Goal: Check status: Check status

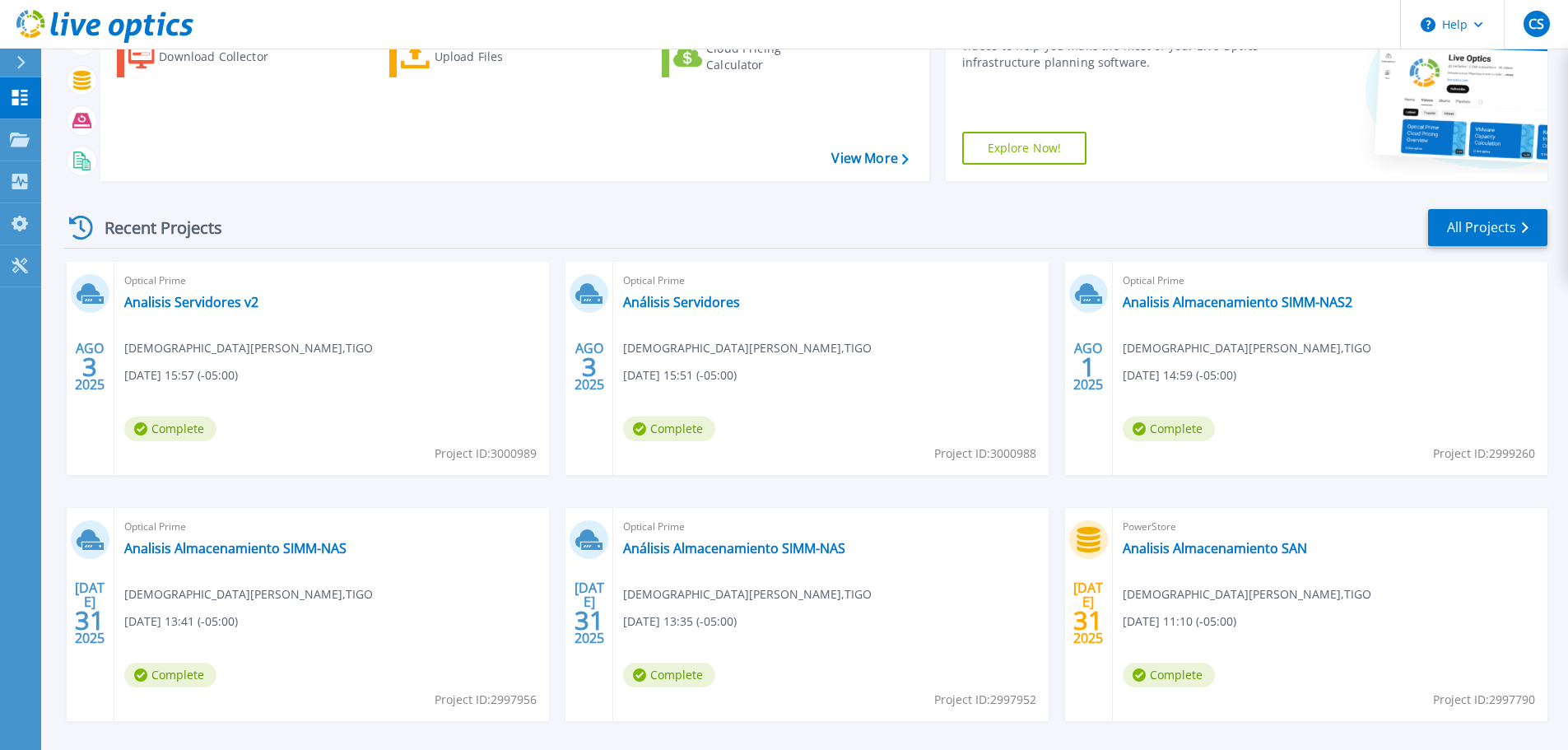
scroll to position [231, 0]
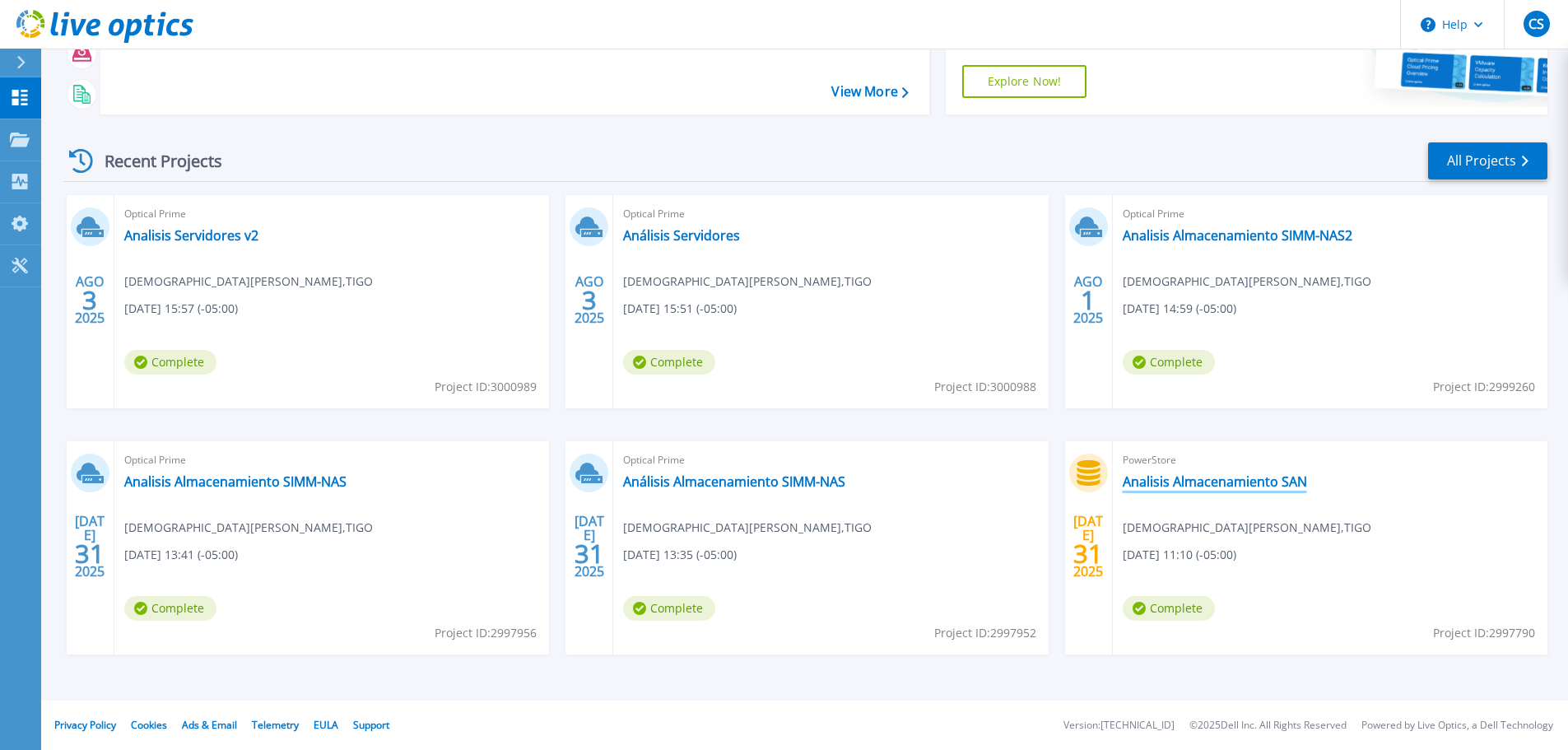
click at [1232, 487] on link "Analisis Almacenamiento SAN" at bounding box center [1215, 481] width 185 height 16
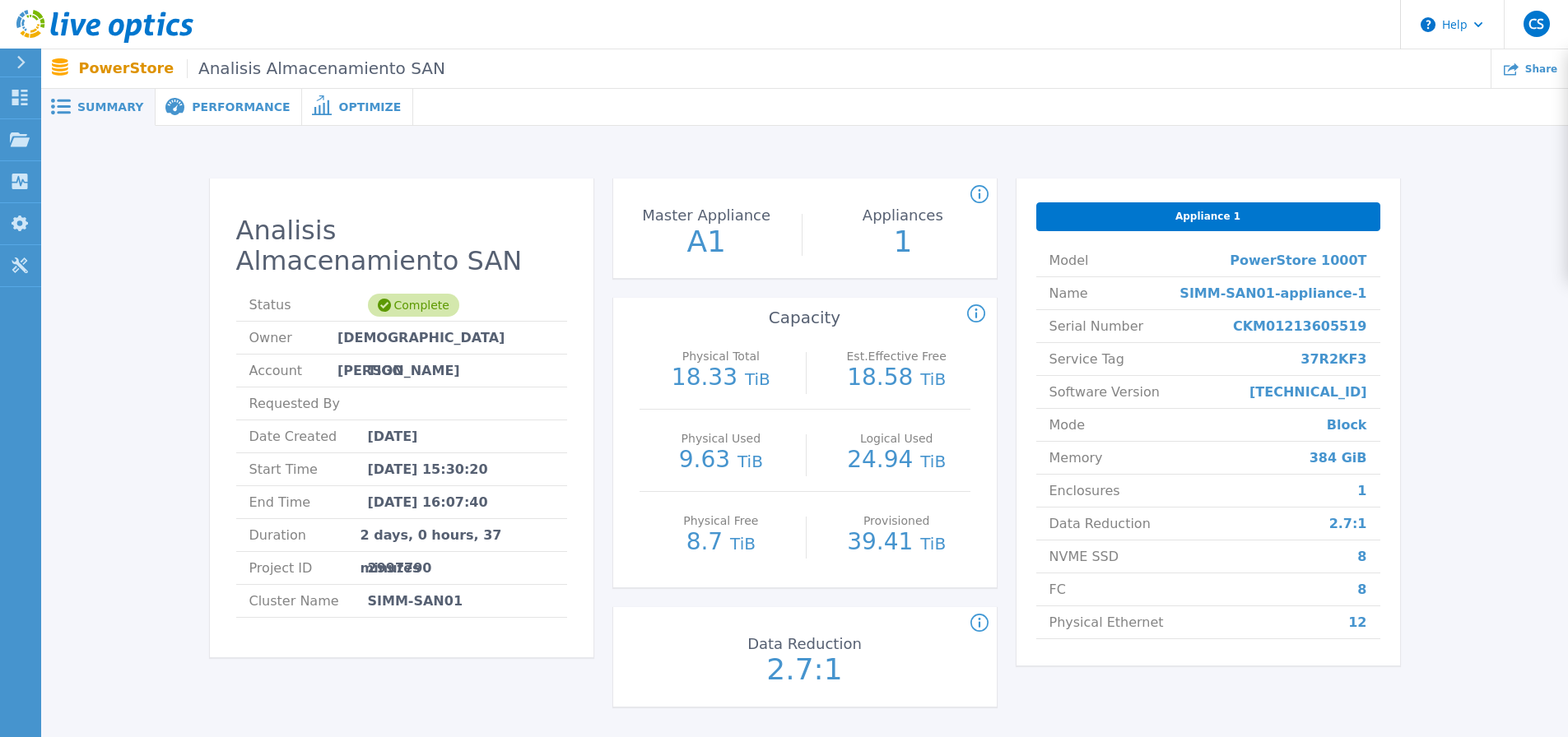
click at [177, 110] on span at bounding box center [174, 107] width 36 height 19
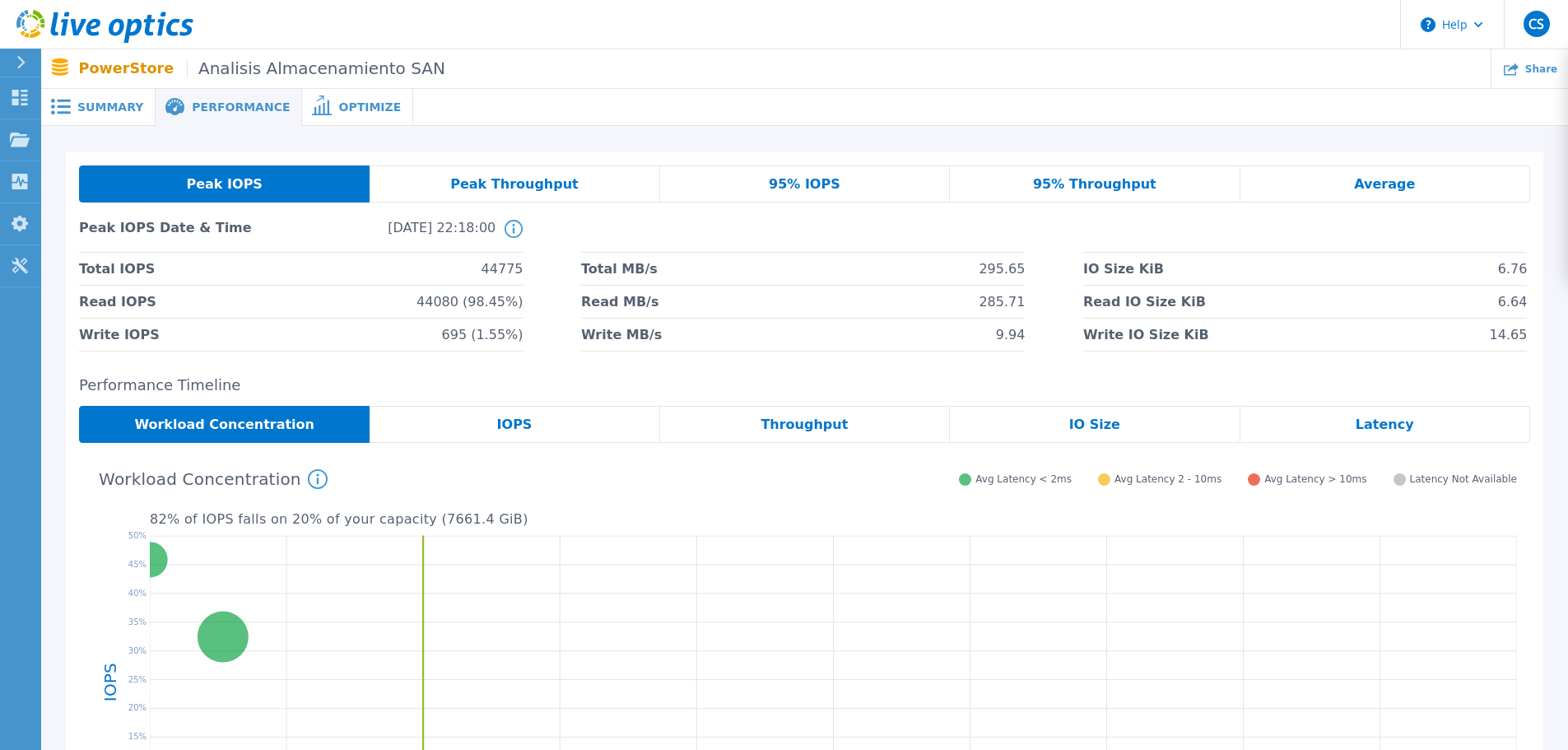
click at [573, 180] on div "Peak Throughput" at bounding box center [514, 184] width 290 height 37
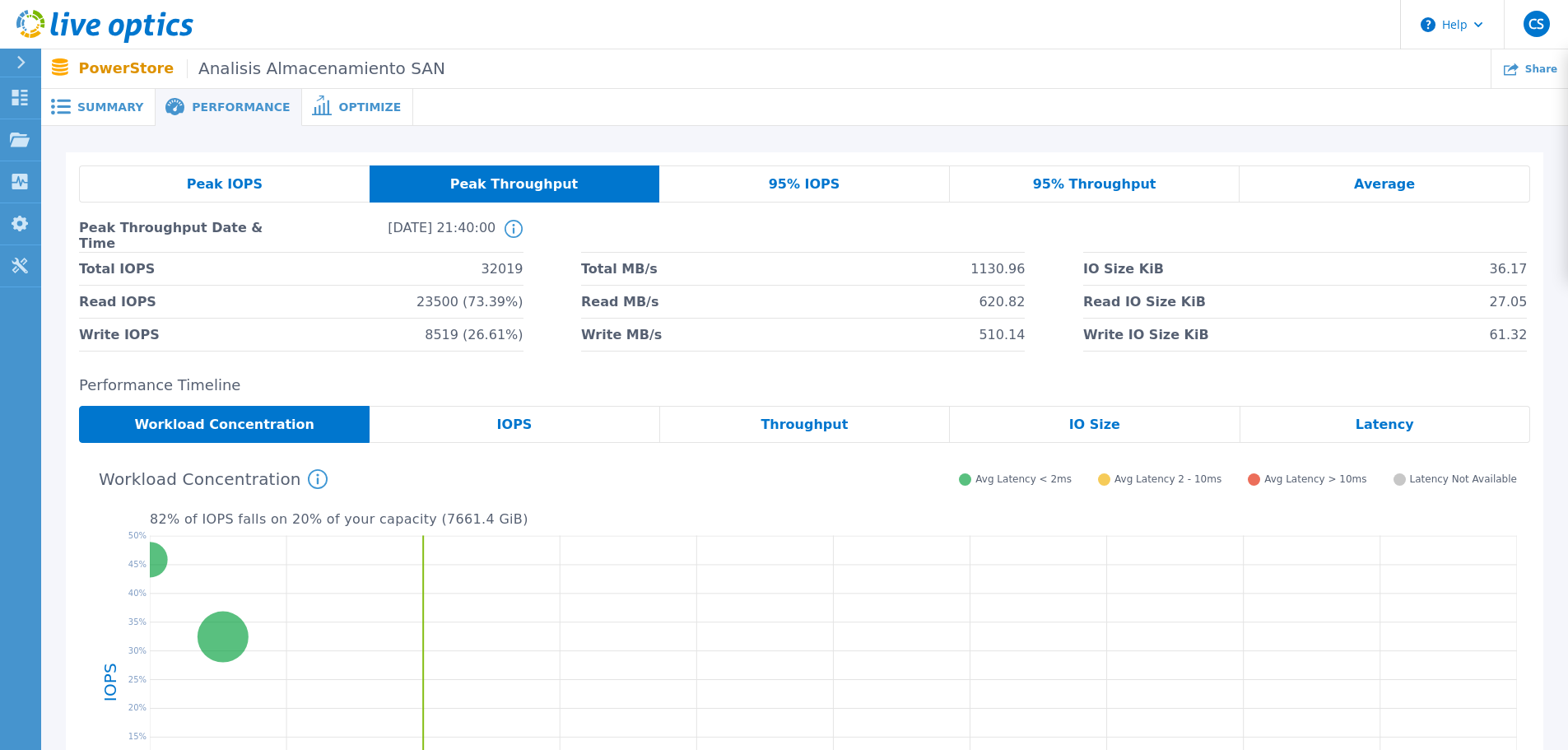
click at [810, 185] on span "95% IOPS" at bounding box center [804, 185] width 71 height 13
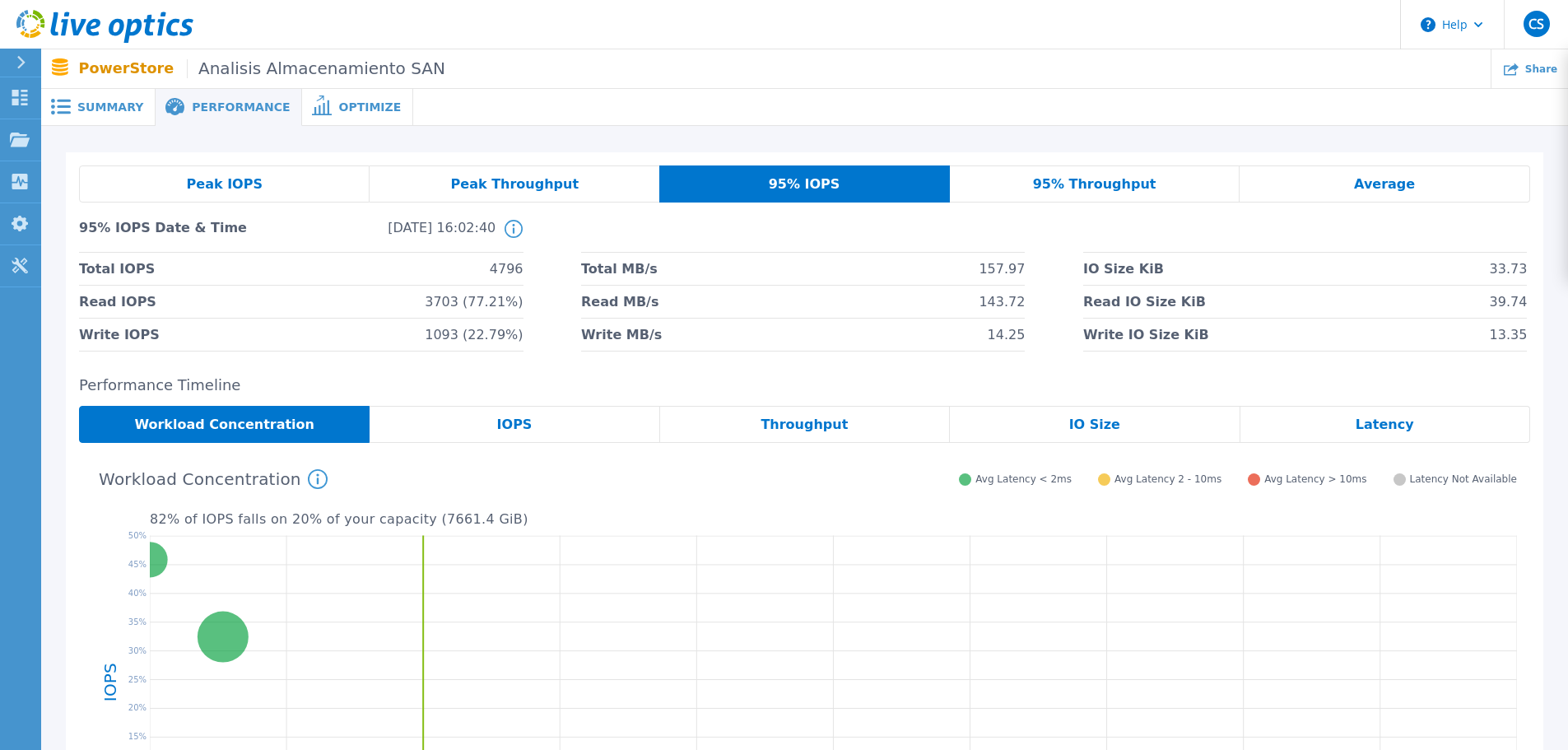
click at [1168, 200] on div "95% Throughput" at bounding box center [1094, 184] width 290 height 37
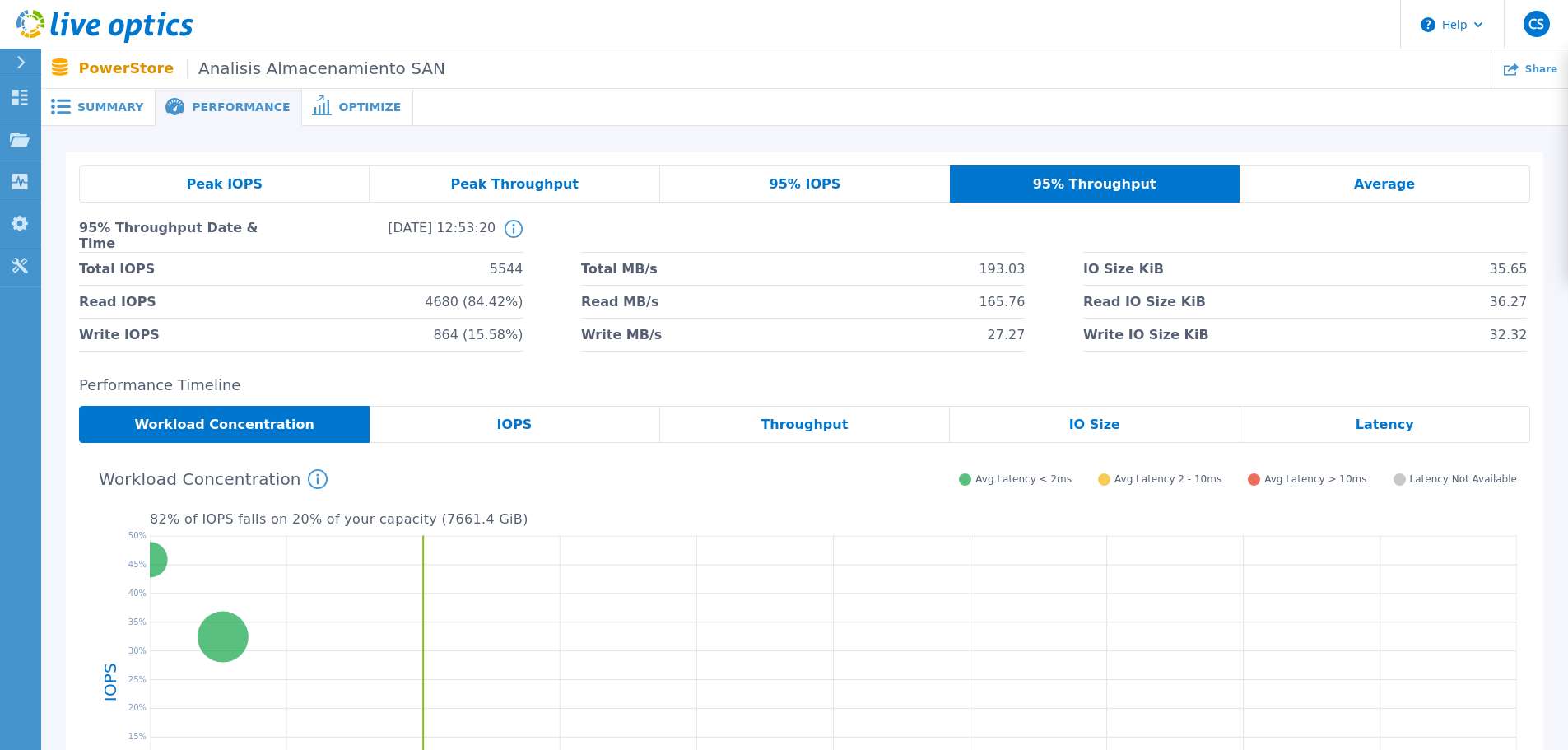
click at [1368, 180] on span "Average" at bounding box center [1384, 185] width 61 height 13
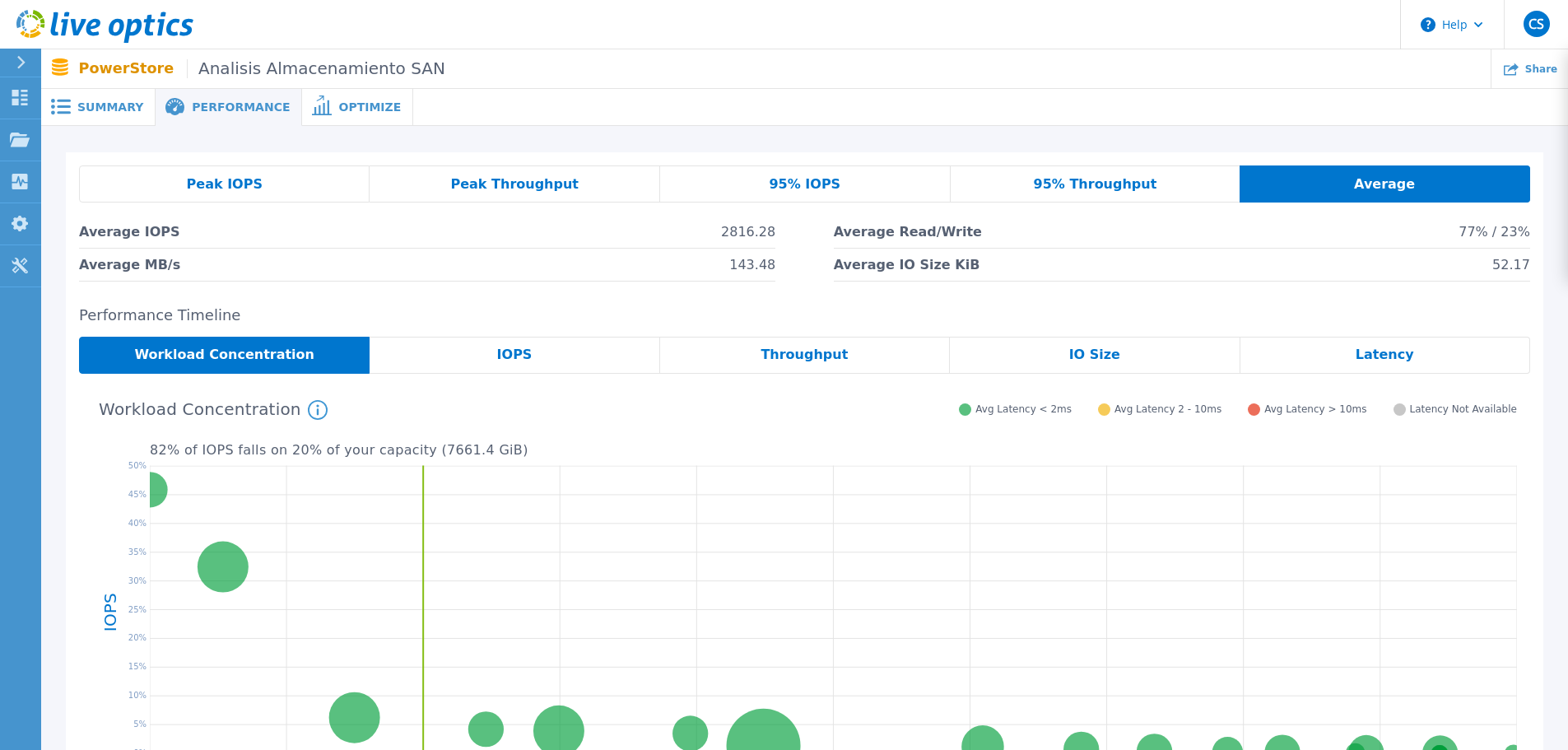
click at [339, 104] on span "Optimize" at bounding box center [370, 107] width 63 height 11
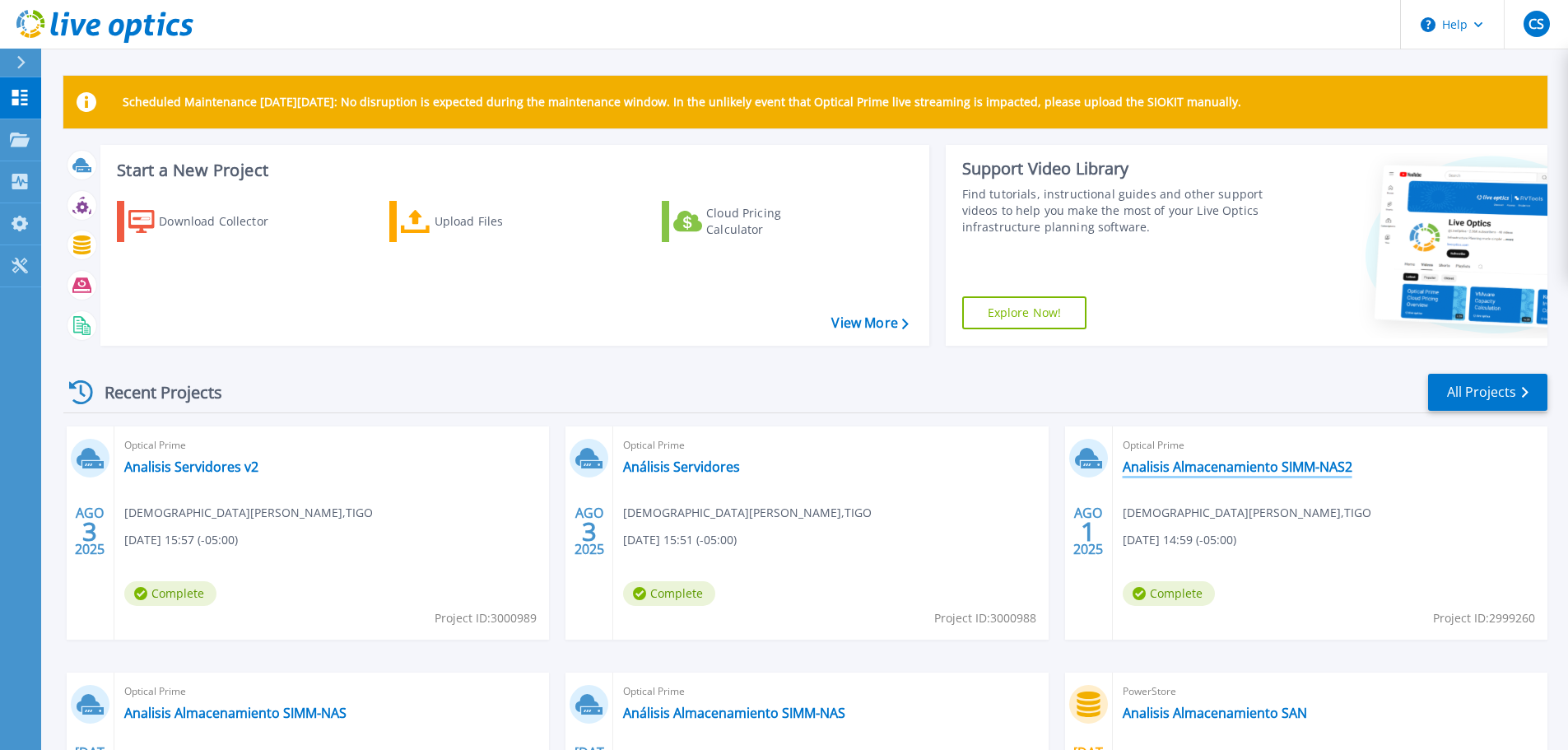
click at [1242, 467] on link "Analisis Almacenamiento SIMM-NAS2" at bounding box center [1237, 466] width 229 height 16
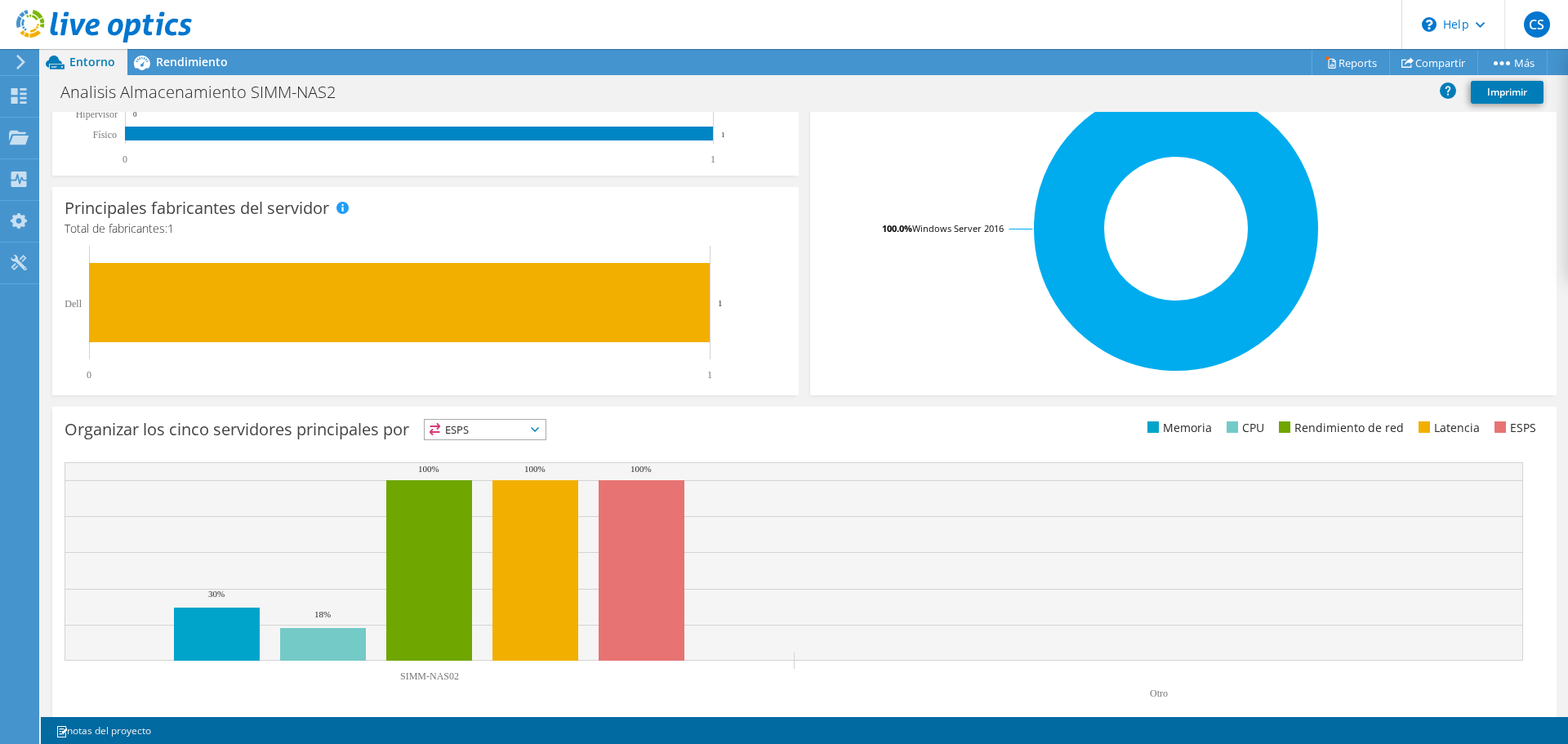
scroll to position [347, 0]
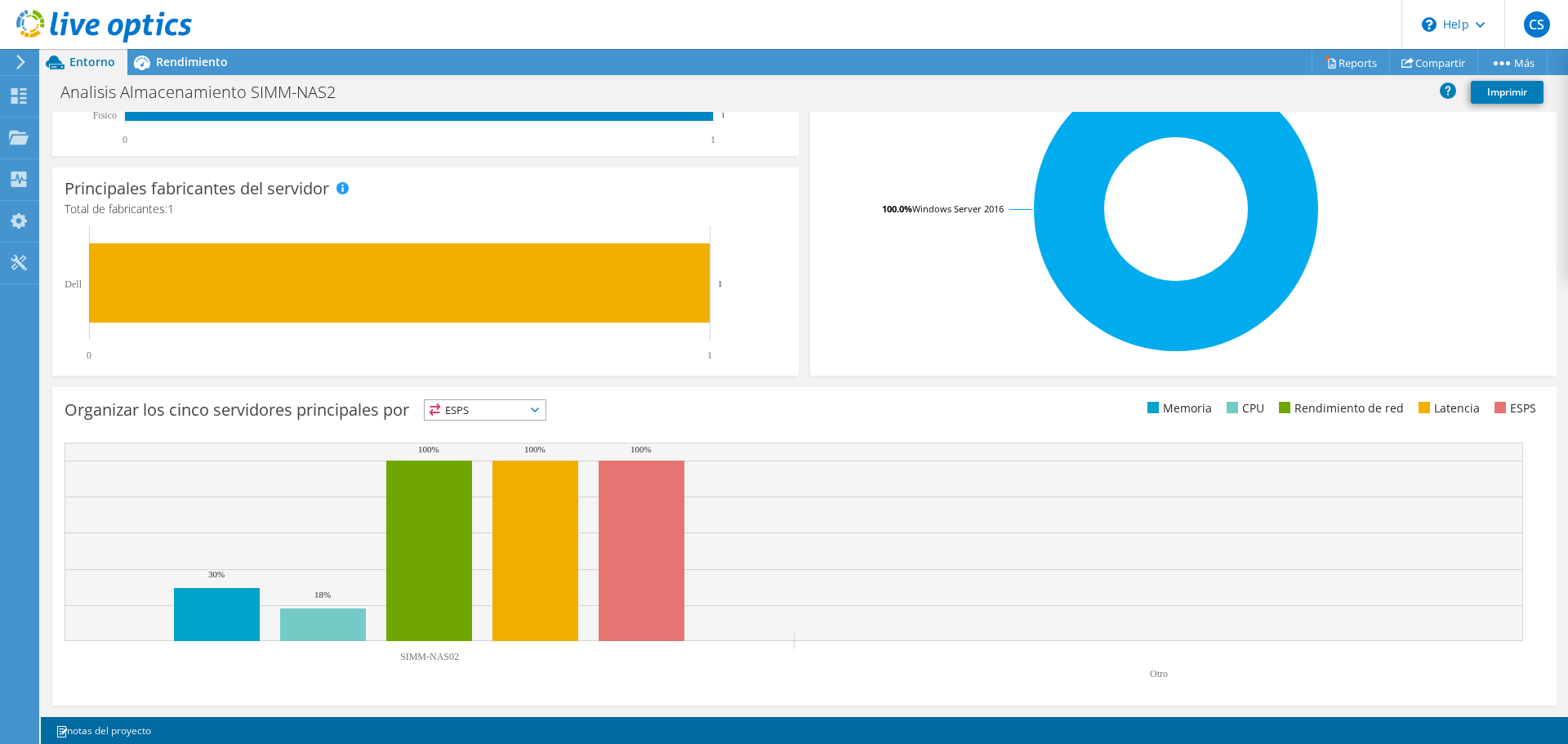
click at [529, 408] on span "ESPS" at bounding box center [485, 410] width 121 height 20
